Goal: Task Accomplishment & Management: Complete application form

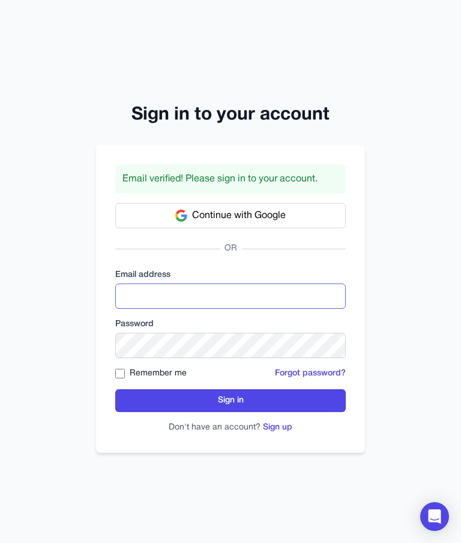
click at [131, 309] on input "email" at bounding box center [230, 295] width 231 height 25
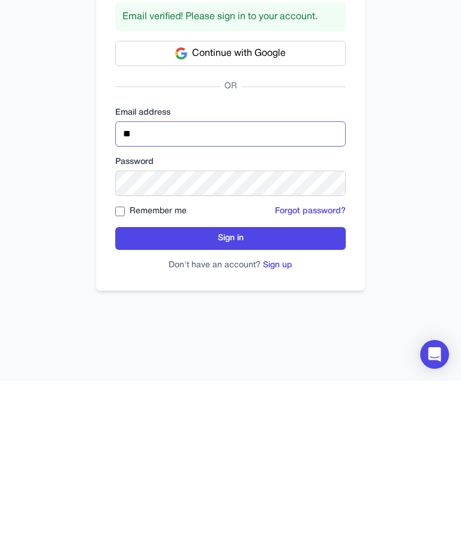
type input "**********"
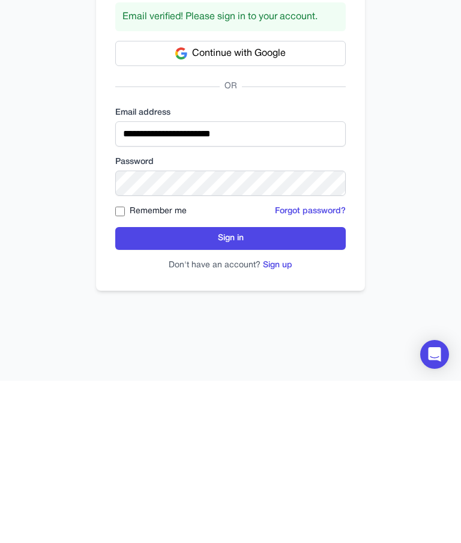
scroll to position [48, 0]
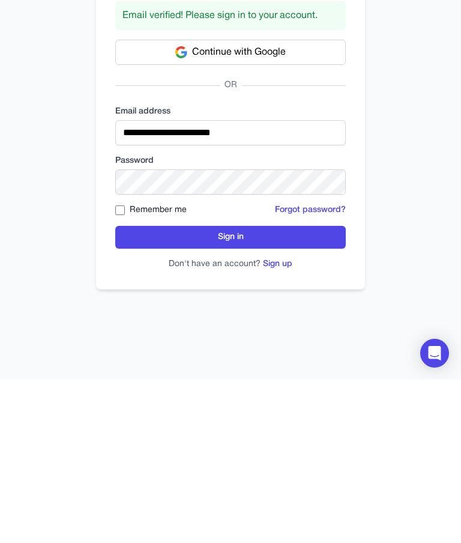
click at [142, 389] on button "Sign in" at bounding box center [230, 400] width 231 height 23
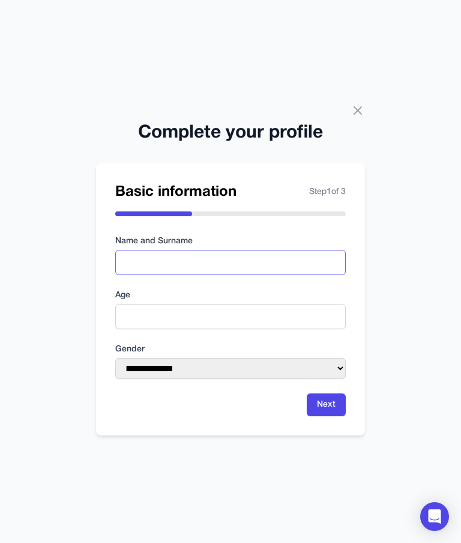
click at [129, 275] on input "text" at bounding box center [230, 262] width 231 height 25
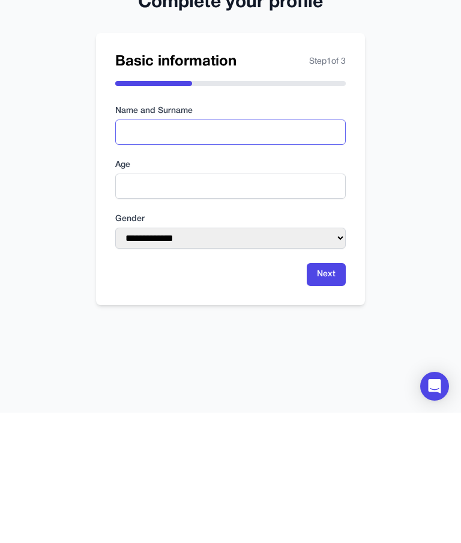
type input "**********"
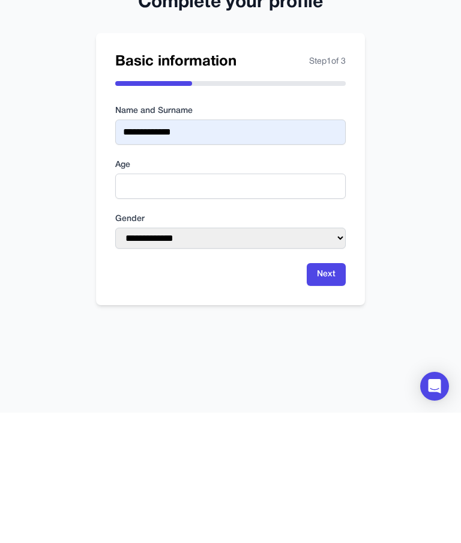
scroll to position [48, 0]
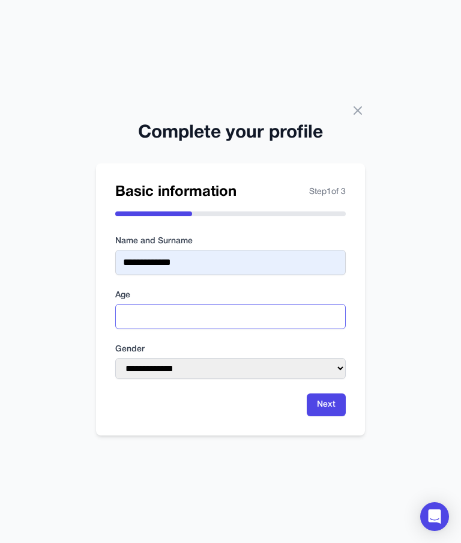
click at [130, 304] on input "number" at bounding box center [230, 316] width 231 height 25
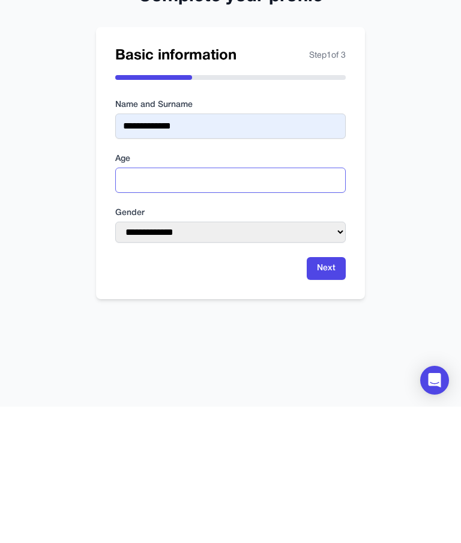
type input "**"
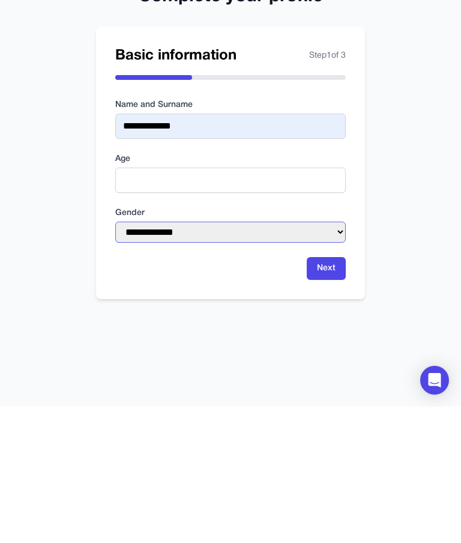
click at [132, 358] on select "**********" at bounding box center [230, 368] width 231 height 21
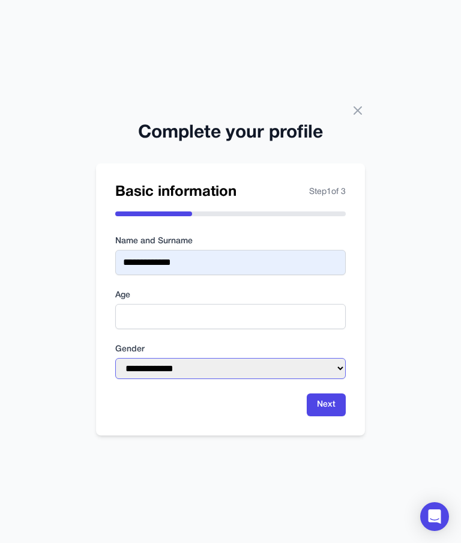
select select "****"
click at [320, 393] on button "Next" at bounding box center [326, 404] width 39 height 23
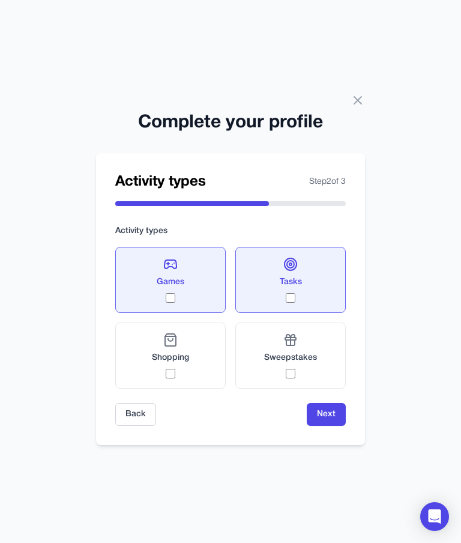
click at [323, 403] on button "Next" at bounding box center [326, 414] width 39 height 23
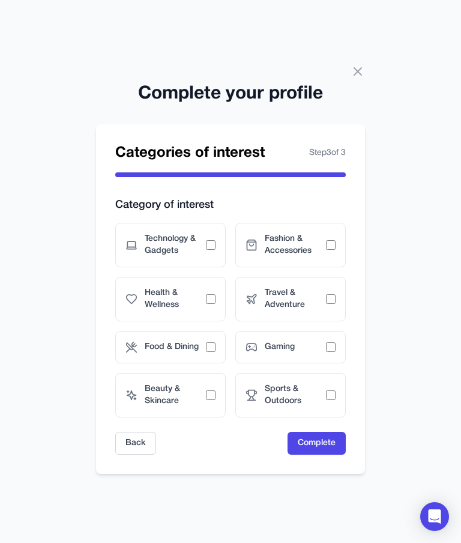
click at [203, 341] on span "Food & Dining" at bounding box center [175, 347] width 61 height 12
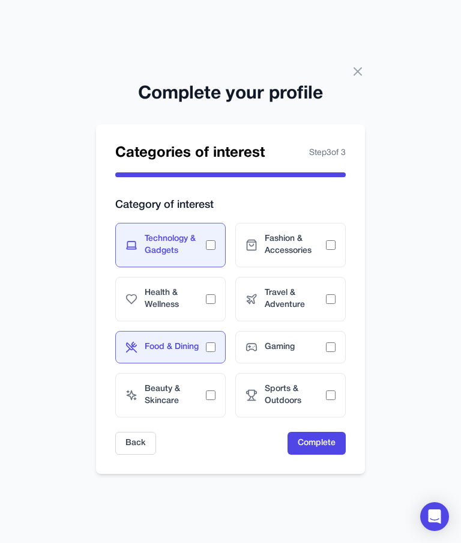
click at [312, 432] on button "Complete" at bounding box center [317, 443] width 58 height 23
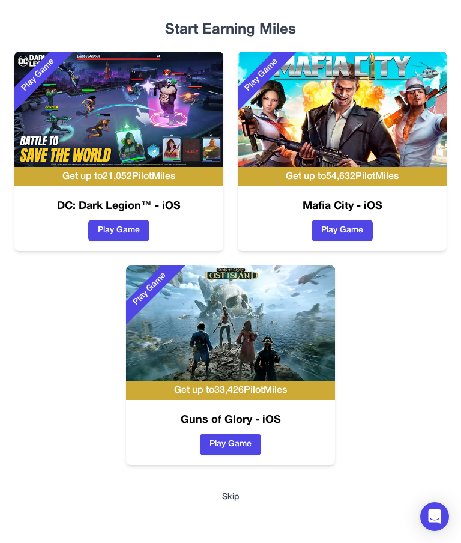
click at [231, 503] on button "Skip" at bounding box center [230, 497] width 17 height 12
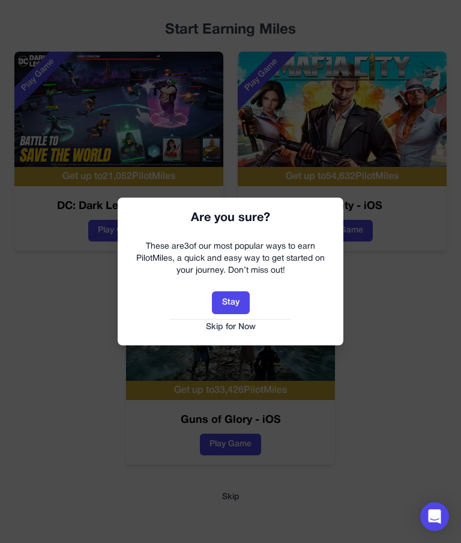
click at [217, 322] on button "Skip for Now" at bounding box center [231, 327] width 202 height 12
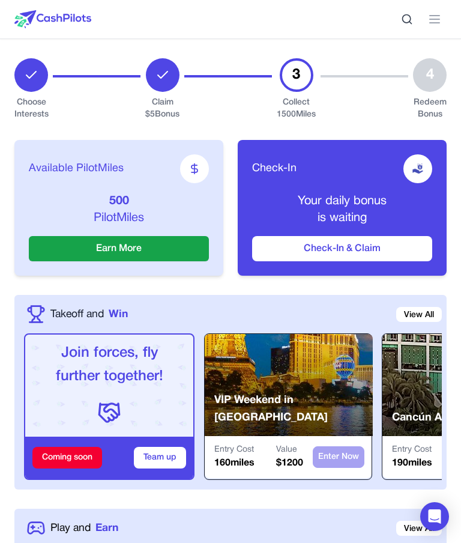
click at [285, 245] on button "Check-In & Claim" at bounding box center [342, 248] width 180 height 25
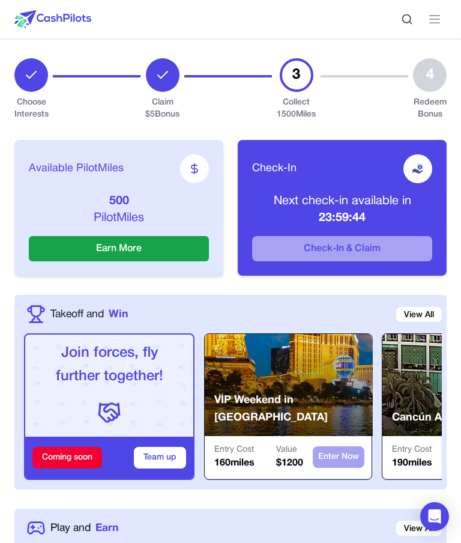
click at [85, 244] on button "Earn More" at bounding box center [119, 248] width 180 height 25
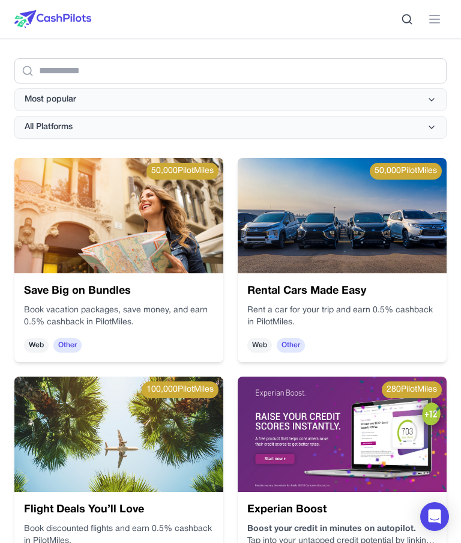
click at [442, 20] on button at bounding box center [435, 19] width 24 height 24
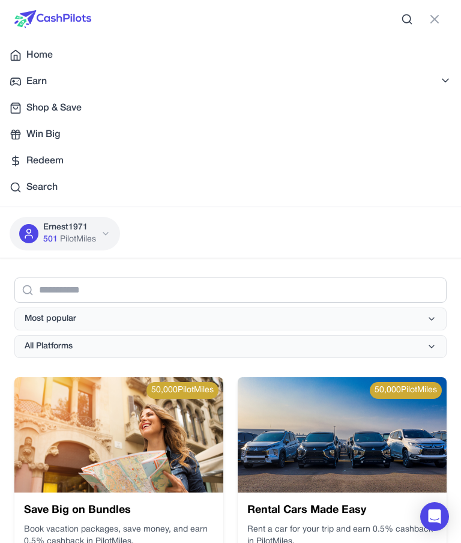
click at [38, 53] on span "Home" at bounding box center [39, 55] width 26 height 14
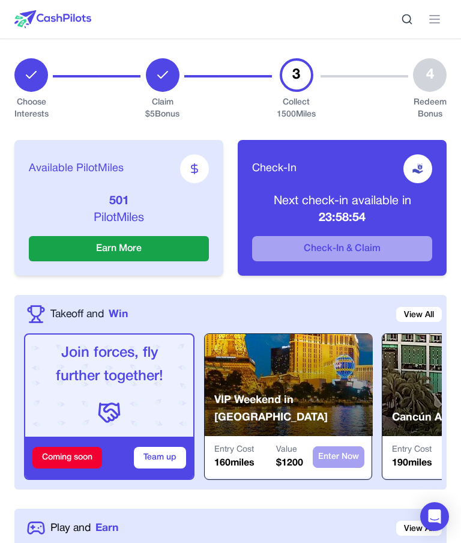
click at [435, 21] on icon at bounding box center [435, 19] width 14 height 14
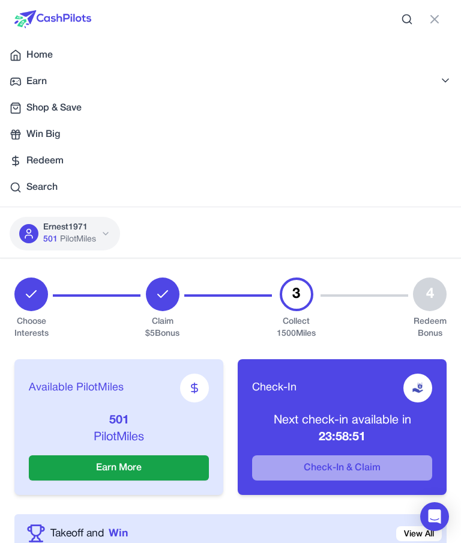
click at [62, 235] on span "PilotMiles" at bounding box center [78, 240] width 36 height 12
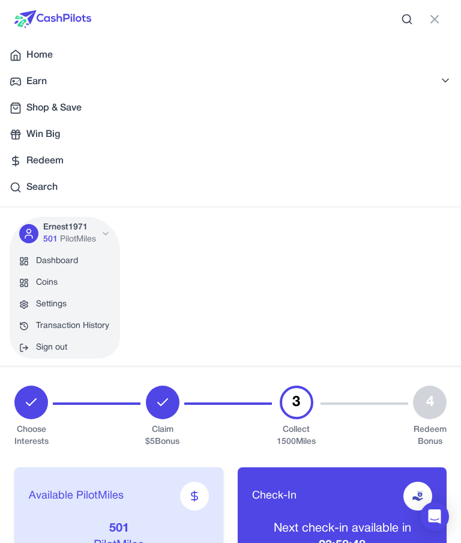
click at [43, 279] on link "Coins" at bounding box center [65, 283] width 111 height 22
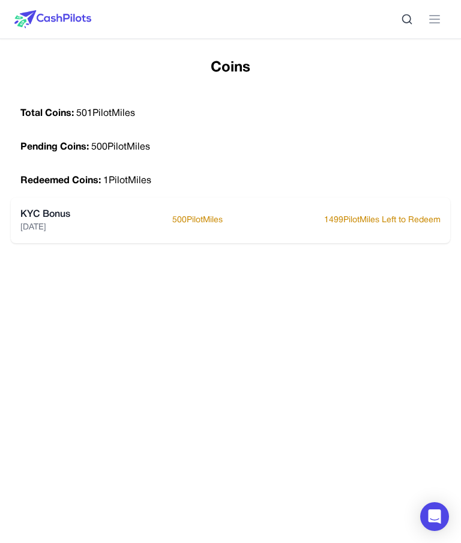
click at [435, 20] on icon at bounding box center [435, 19] width 14 height 14
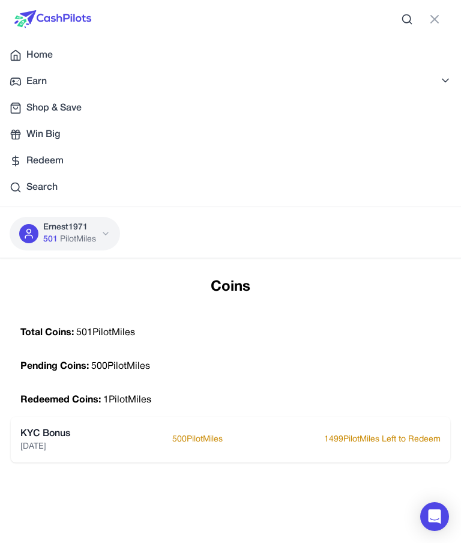
click at [37, 55] on span "Home" at bounding box center [39, 55] width 26 height 14
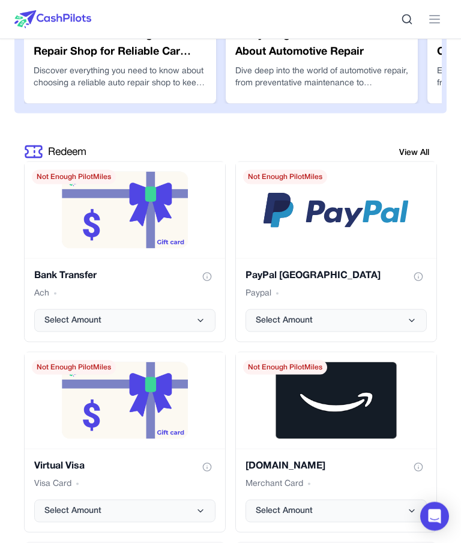
scroll to position [2022, 0]
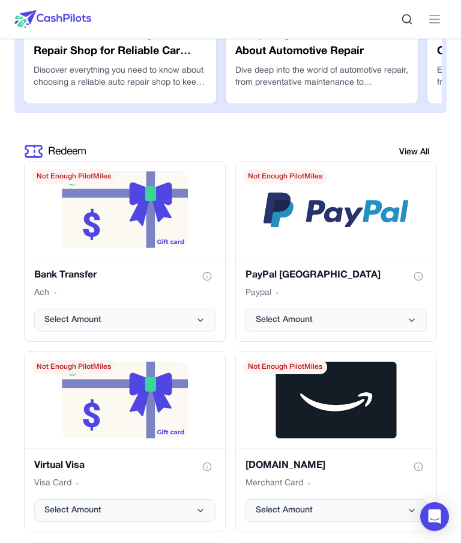
click at [262, 315] on span "Select Amount" at bounding box center [284, 320] width 57 height 12
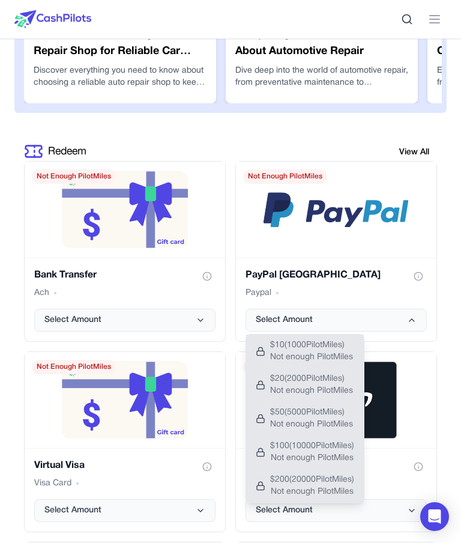
click at [261, 318] on span "Select Amount" at bounding box center [284, 320] width 57 height 12
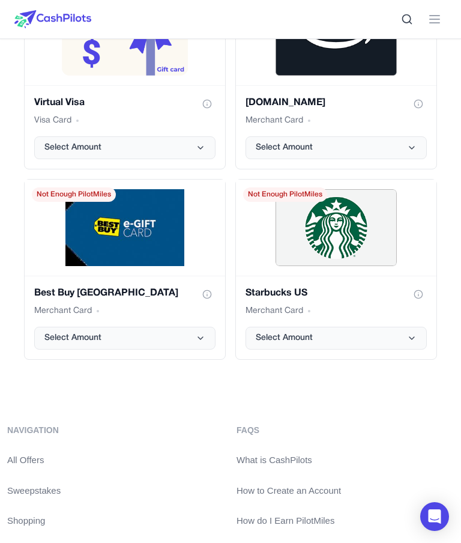
scroll to position [2384, 0]
